Goal: Transaction & Acquisition: Book appointment/travel/reservation

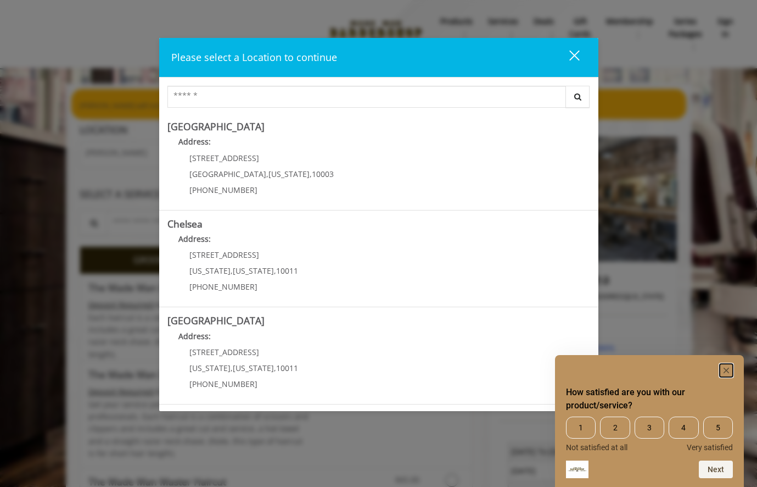
click at [727, 370] on rect "Hide survey" at bounding box center [726, 370] width 13 height 13
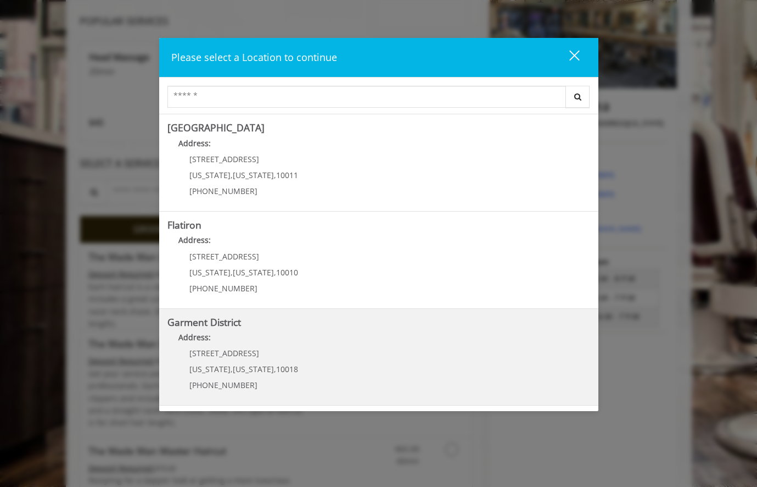
scroll to position [175, 0]
click at [278, 334] on District "Address:" at bounding box center [378, 340] width 423 height 18
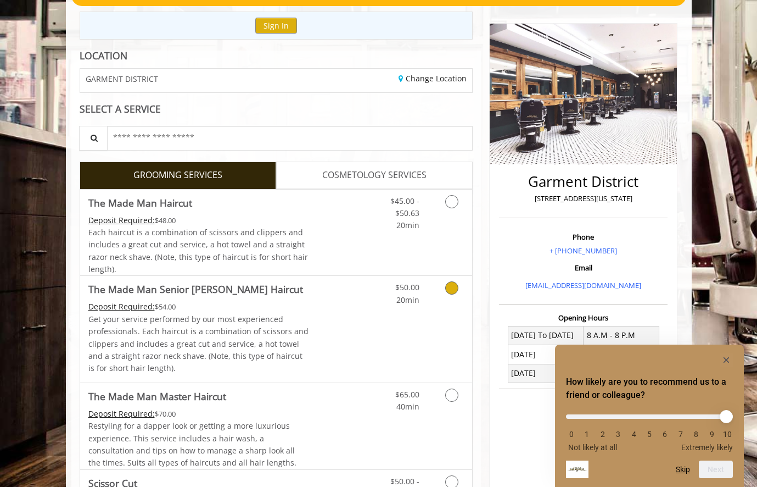
scroll to position [126, 0]
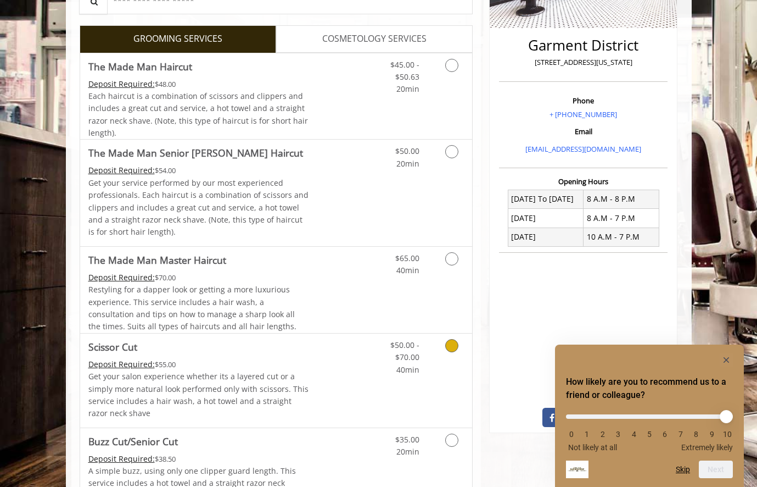
click at [451, 355] on link "Grooming services" at bounding box center [450, 354] width 28 height 42
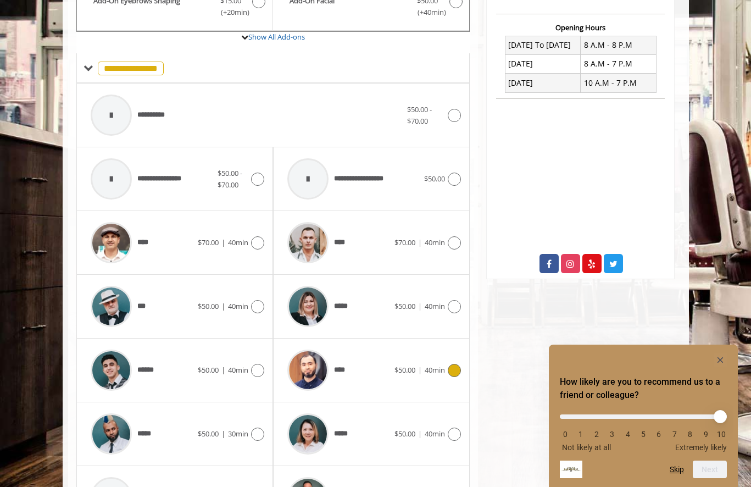
scroll to position [402, 0]
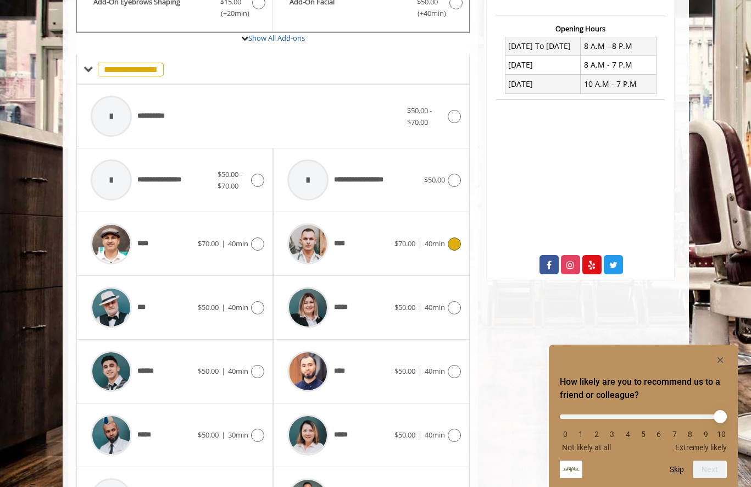
click at [362, 245] on div "****" at bounding box center [338, 243] width 113 height 52
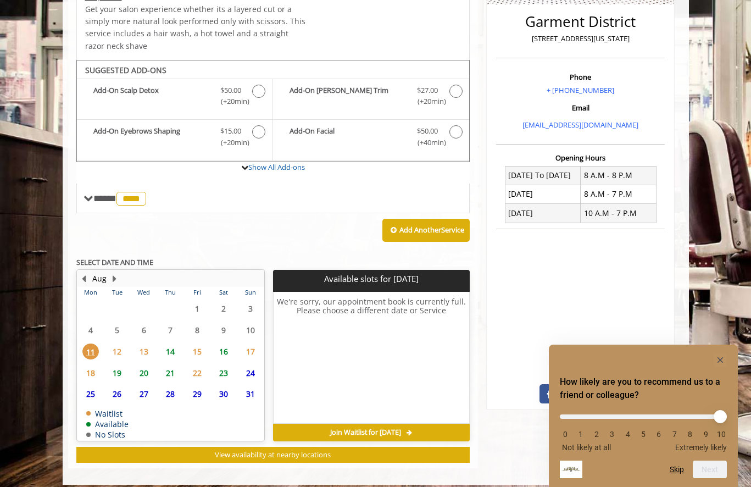
scroll to position [281, 0]
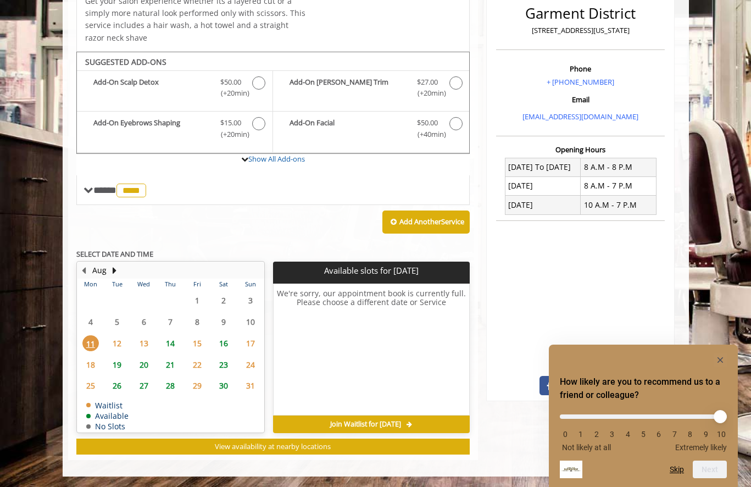
click at [220, 343] on span "16" at bounding box center [223, 343] width 16 height 16
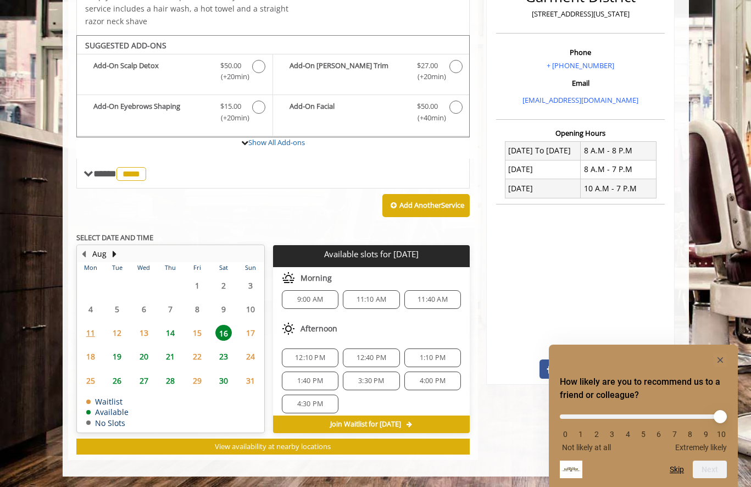
scroll to position [0, 0]
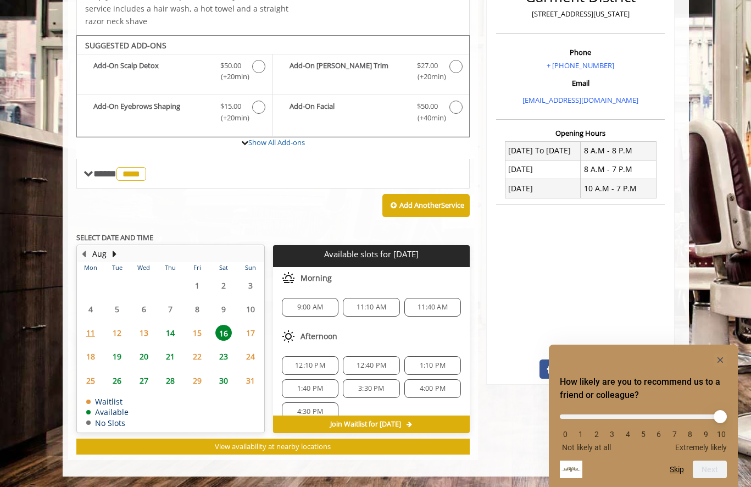
click at [314, 305] on span "9:00 AM" at bounding box center [310, 307] width 26 height 9
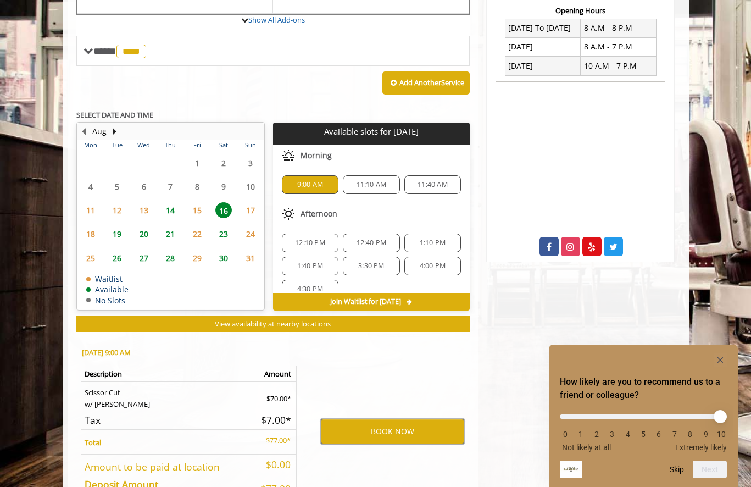
scroll to position [403, 0]
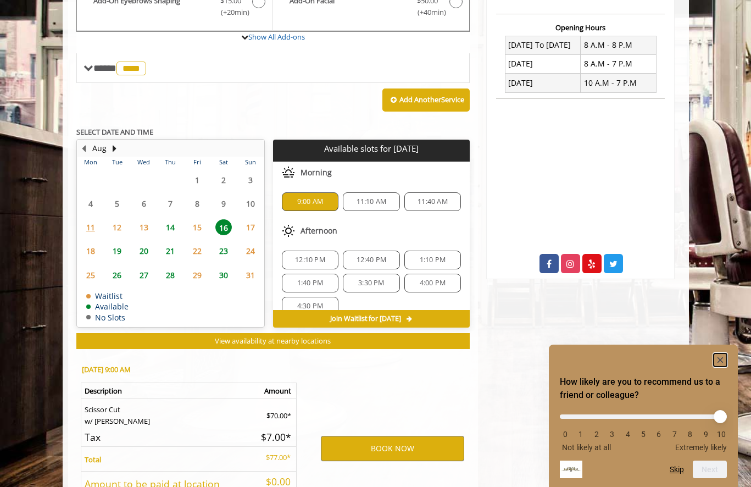
click at [722, 360] on rect "Hide survey" at bounding box center [719, 359] width 13 height 13
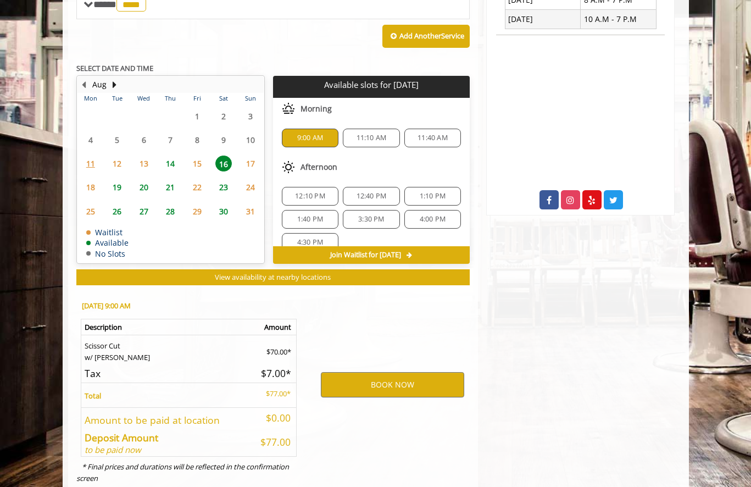
scroll to position [489, 0]
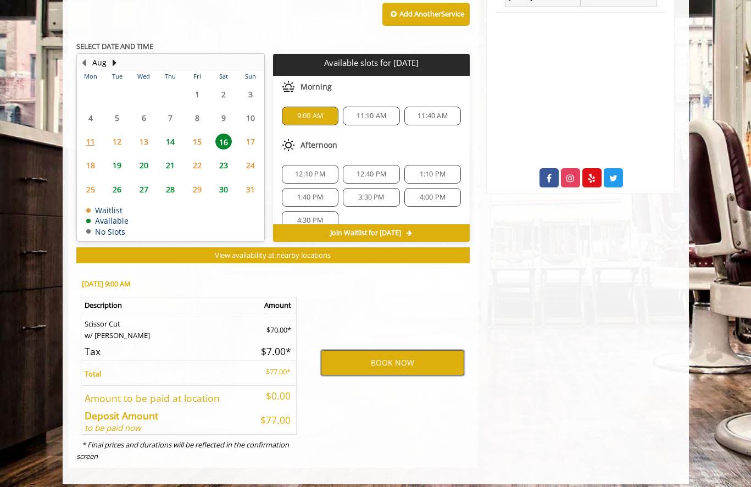
click at [422, 364] on button "BOOK NOW" at bounding box center [392, 362] width 143 height 25
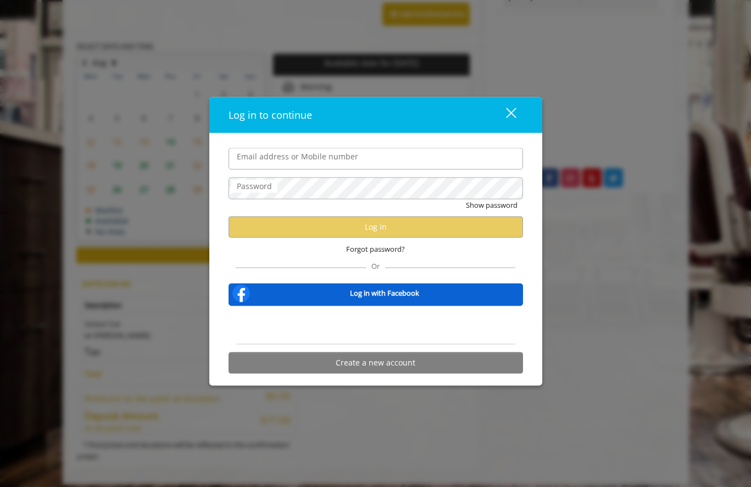
type input "**********"
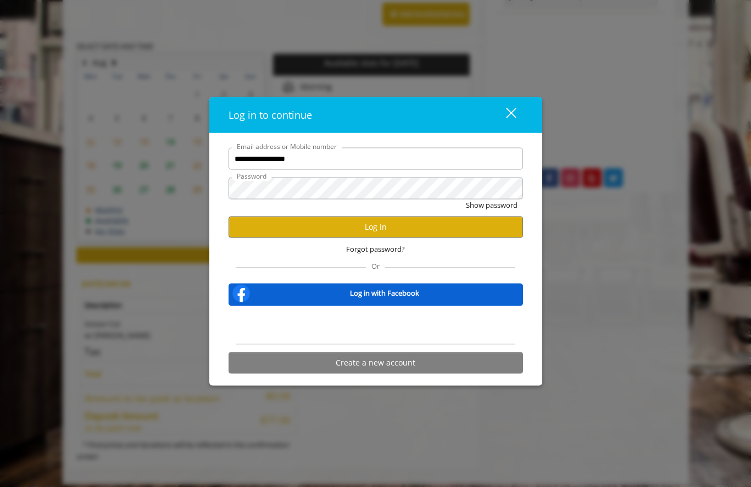
scroll to position [0, 0]
click at [408, 226] on button "Log in" at bounding box center [375, 226] width 294 height 21
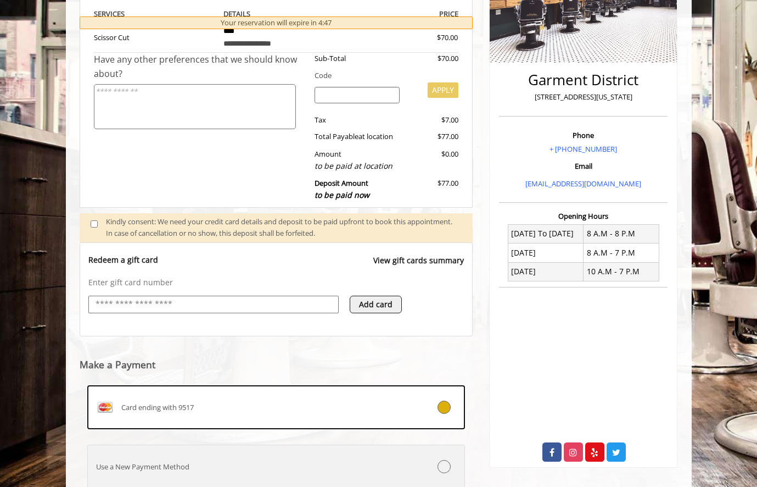
scroll to position [297, 0]
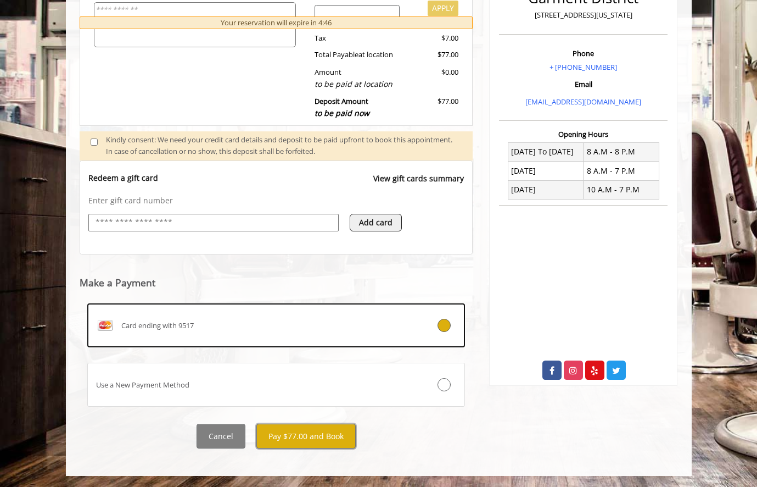
click at [304, 440] on button "Pay $77.00 and Book" at bounding box center [305, 435] width 99 height 25
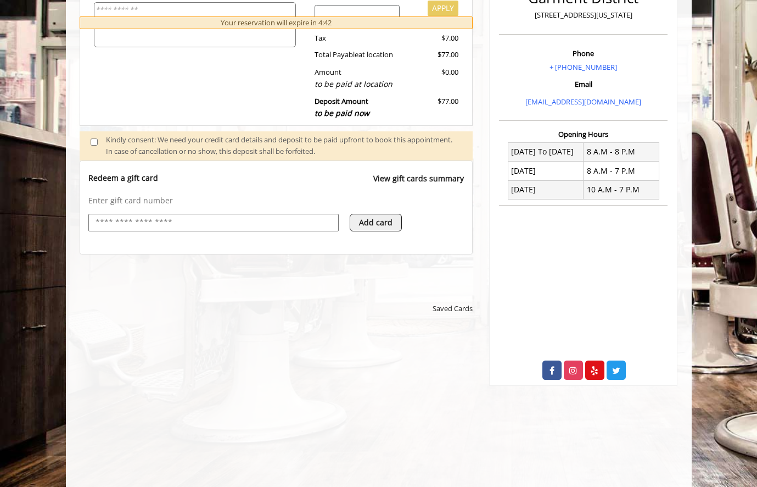
scroll to position [0, 0]
